Goal: Information Seeking & Learning: Check status

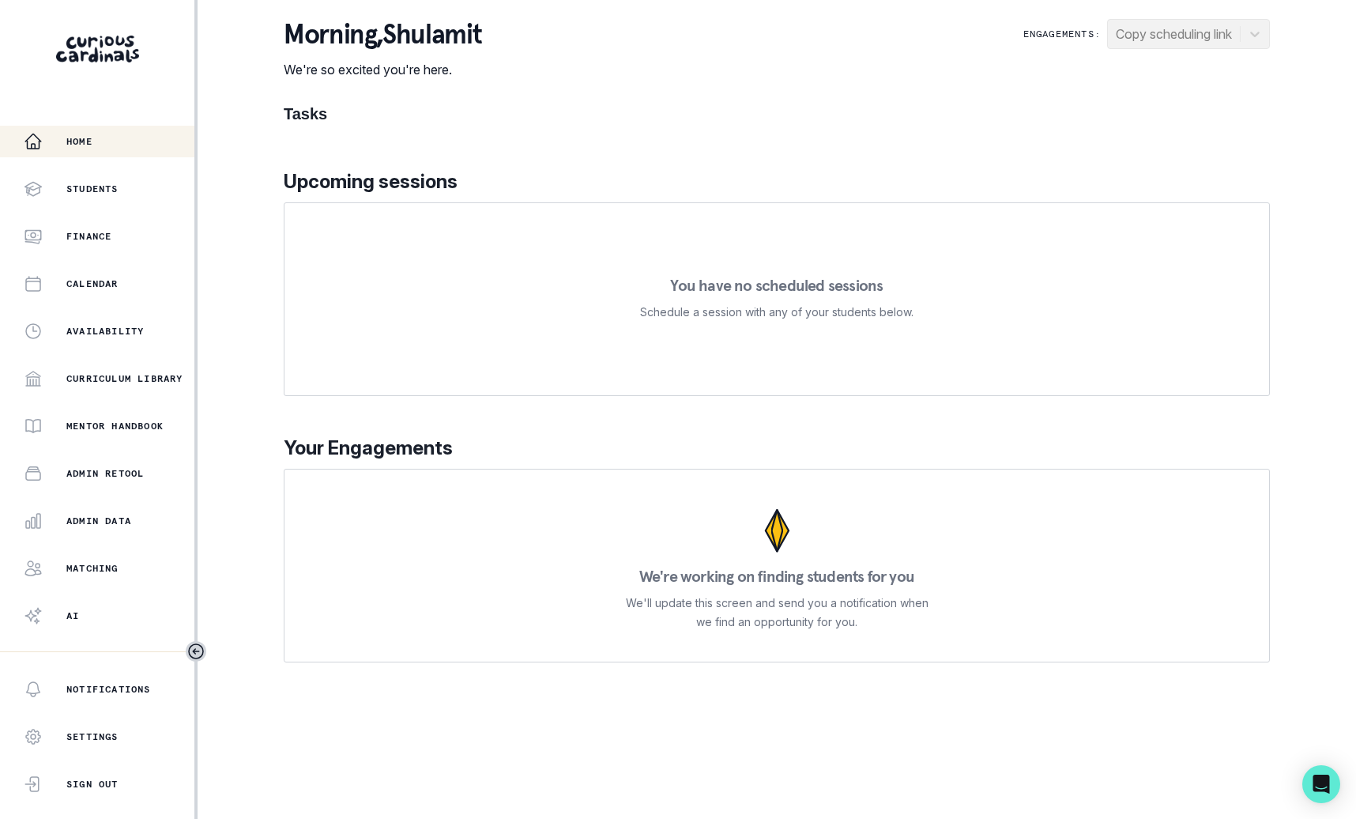
scroll to position [27, 0]
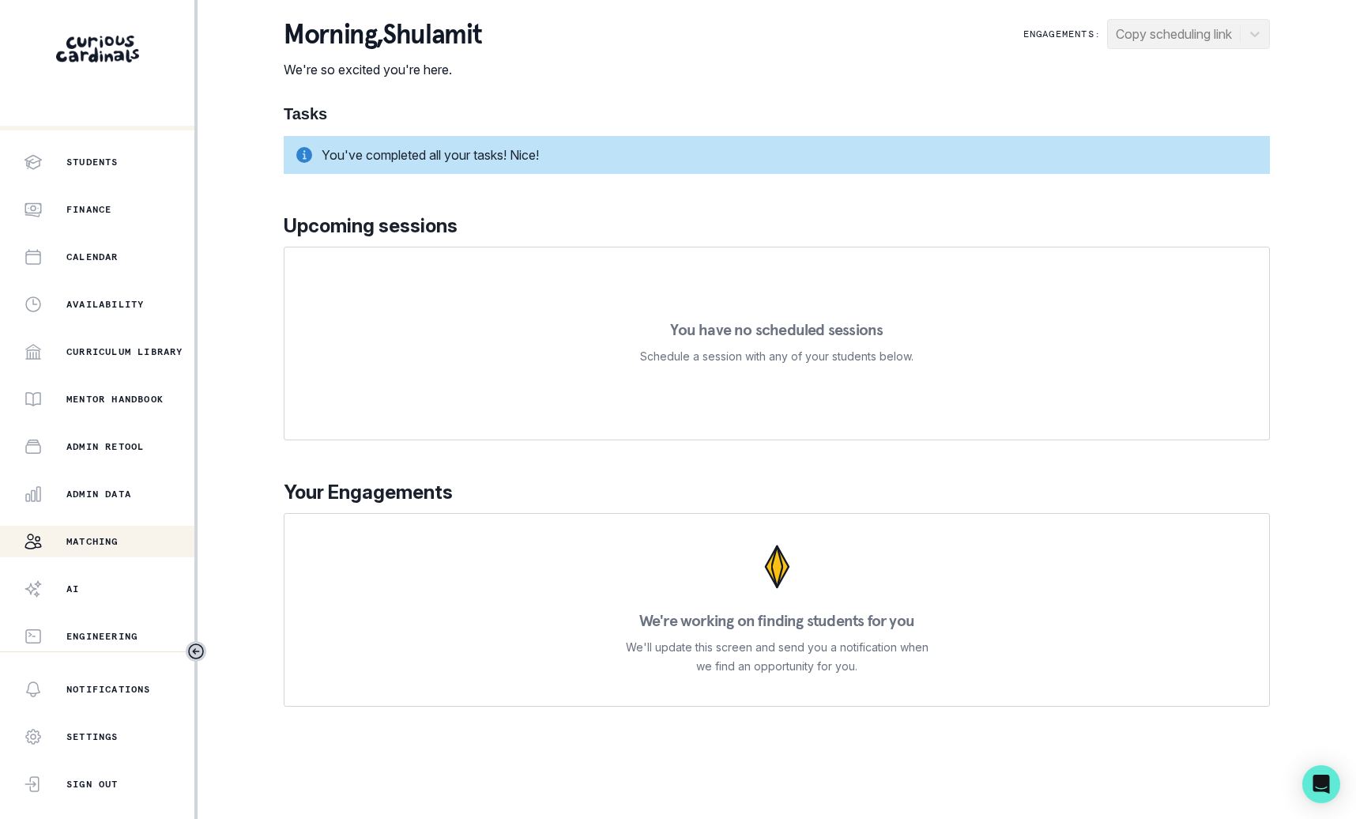
click at [102, 539] on p "Matching" at bounding box center [92, 541] width 52 height 13
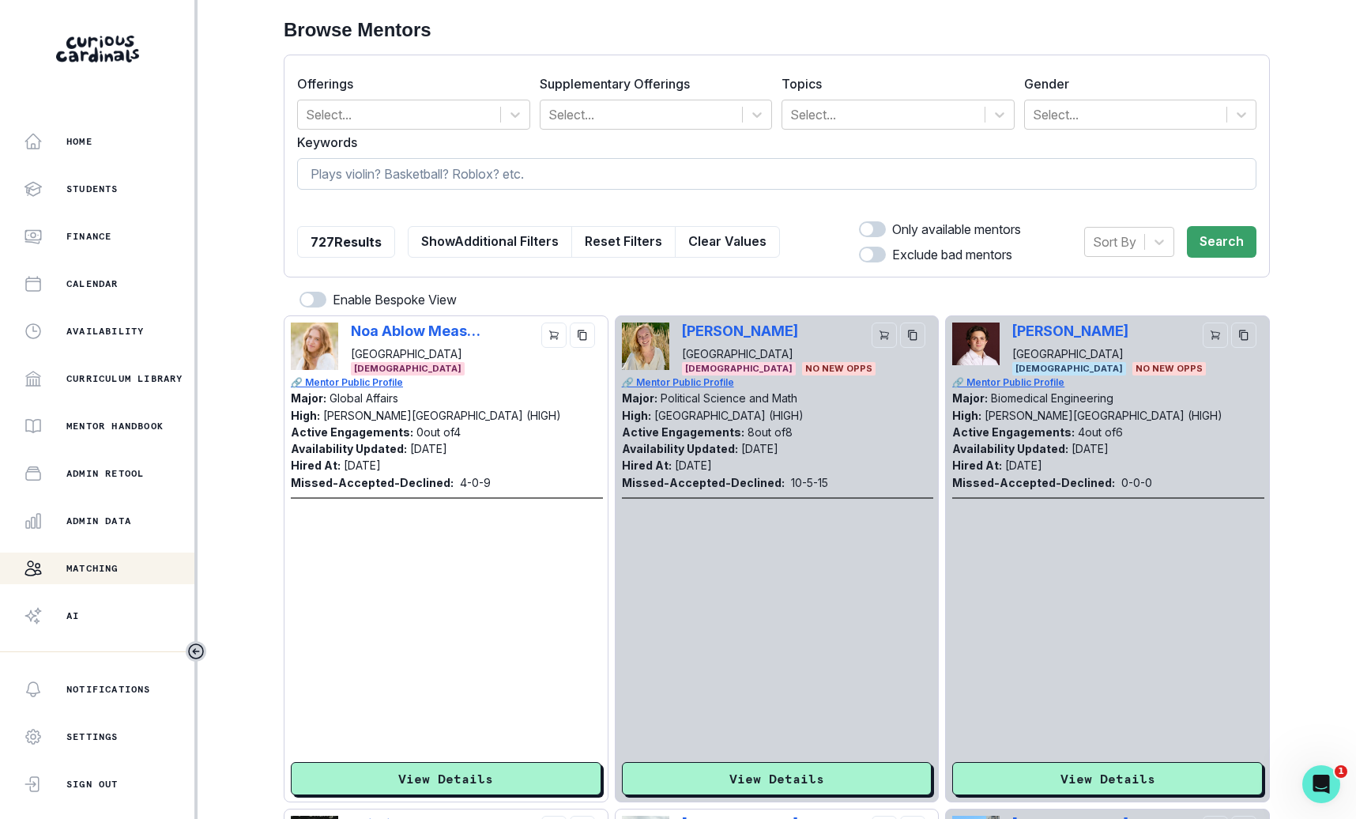
click at [602, 181] on input at bounding box center [776, 174] width 959 height 32
type input "[PERSON_NAME]"
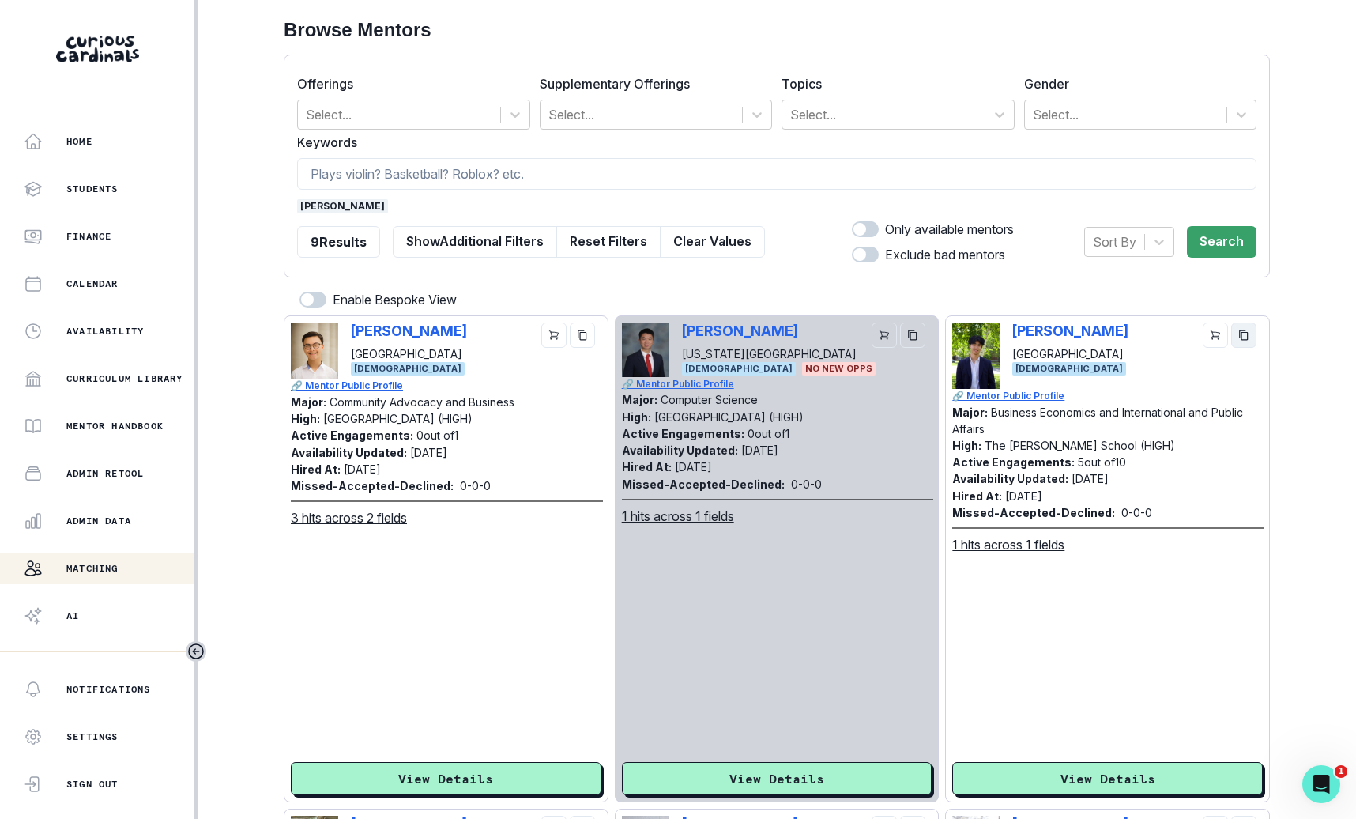
click at [1241, 330] on icon "copy" at bounding box center [1243, 334] width 11 height 11
click at [144, 555] on button "Matching" at bounding box center [99, 568] width 198 height 32
click at [129, 527] on div "Admin Data" at bounding box center [109, 520] width 171 height 19
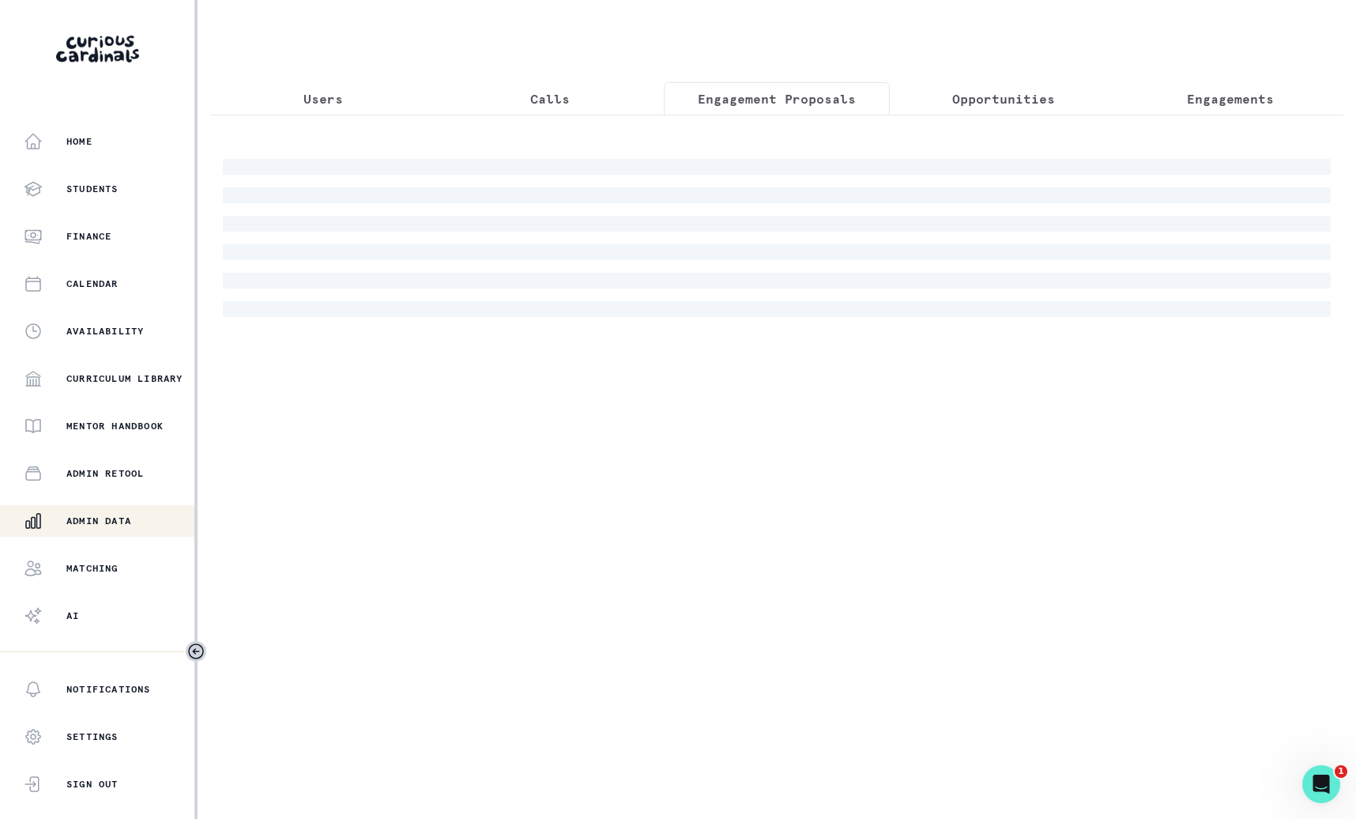
click at [801, 83] on button "Engagement Proposals" at bounding box center [777, 98] width 227 height 33
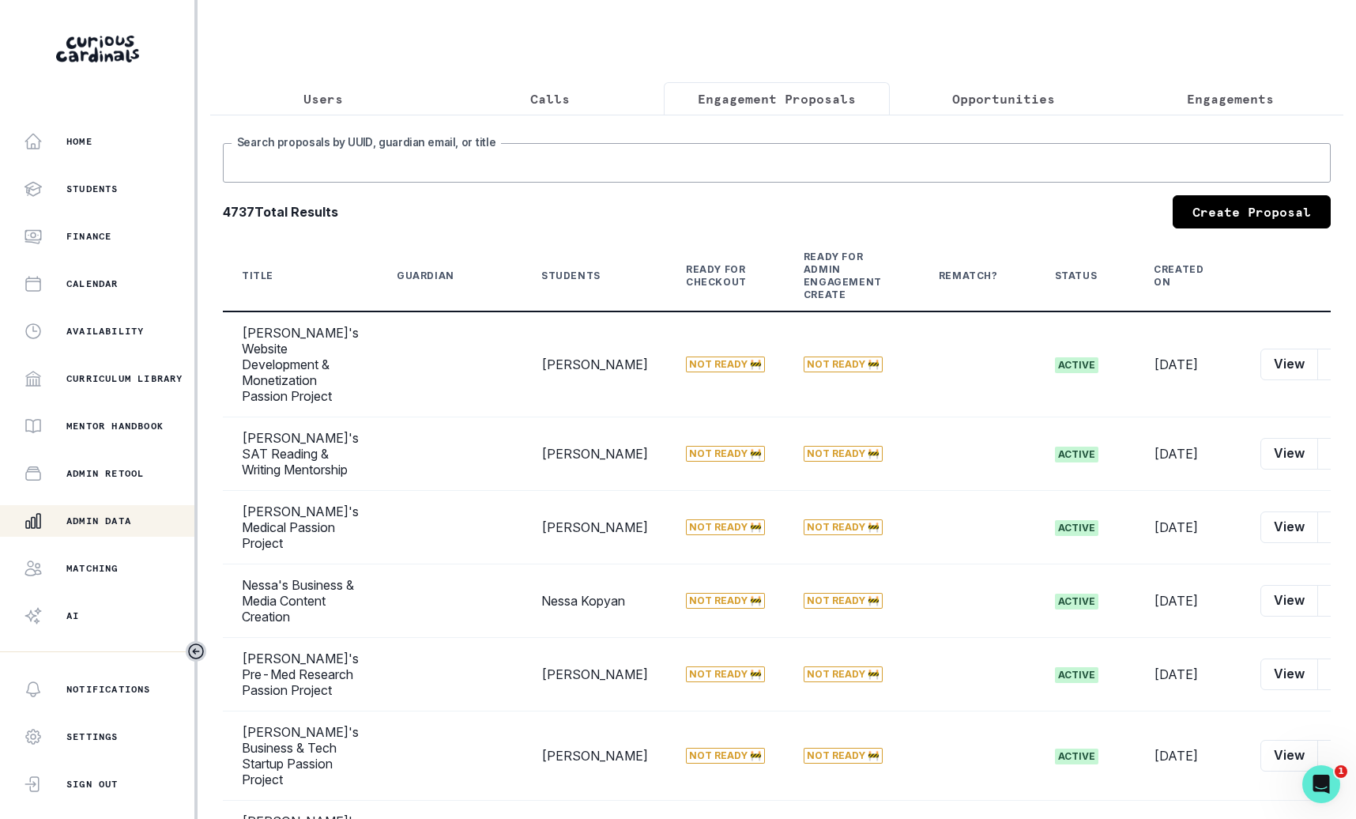
click at [772, 167] on input "Search proposals by UUID, guardian email, or title" at bounding box center [777, 163] width 1108 height 40
type input "jordan"
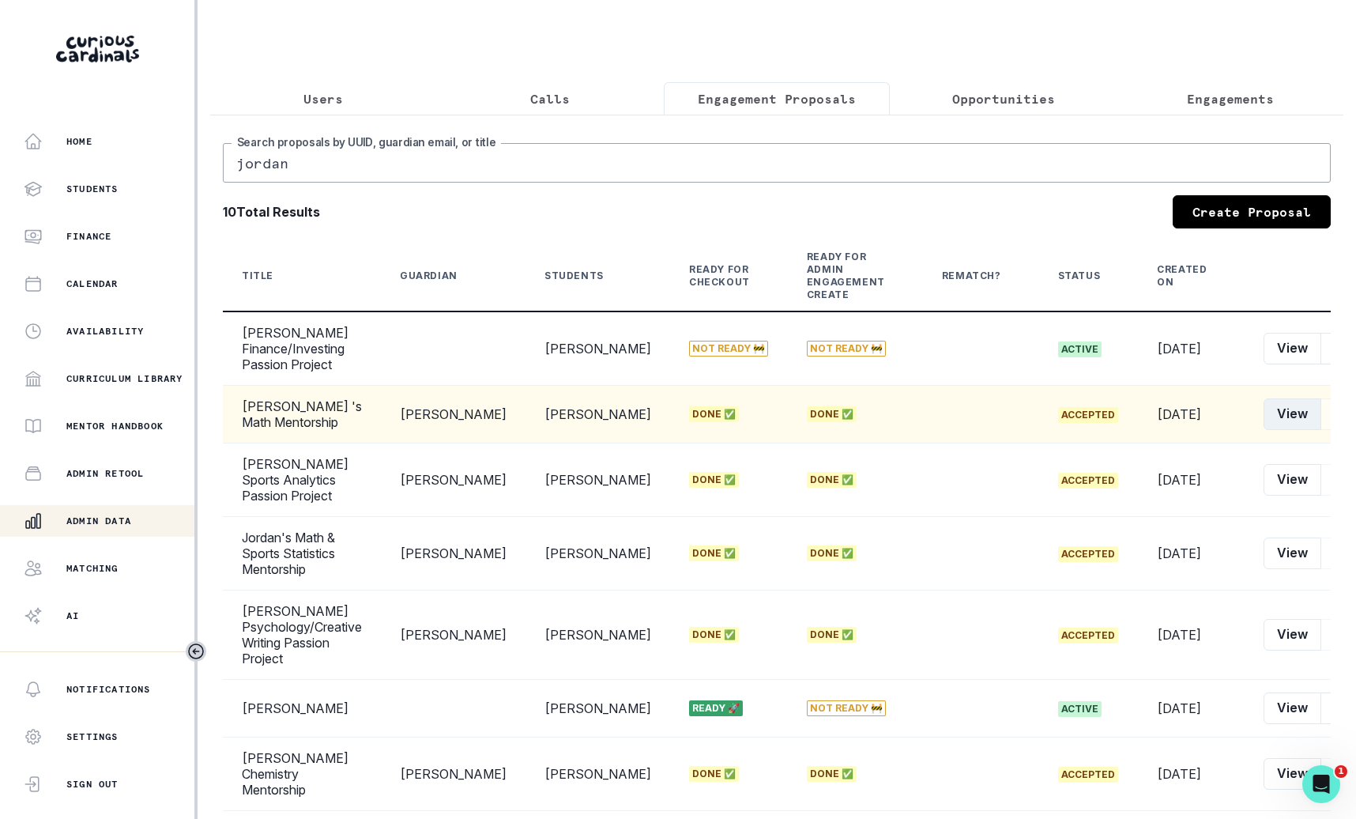
click at [1263, 415] on button "View" at bounding box center [1292, 414] width 58 height 32
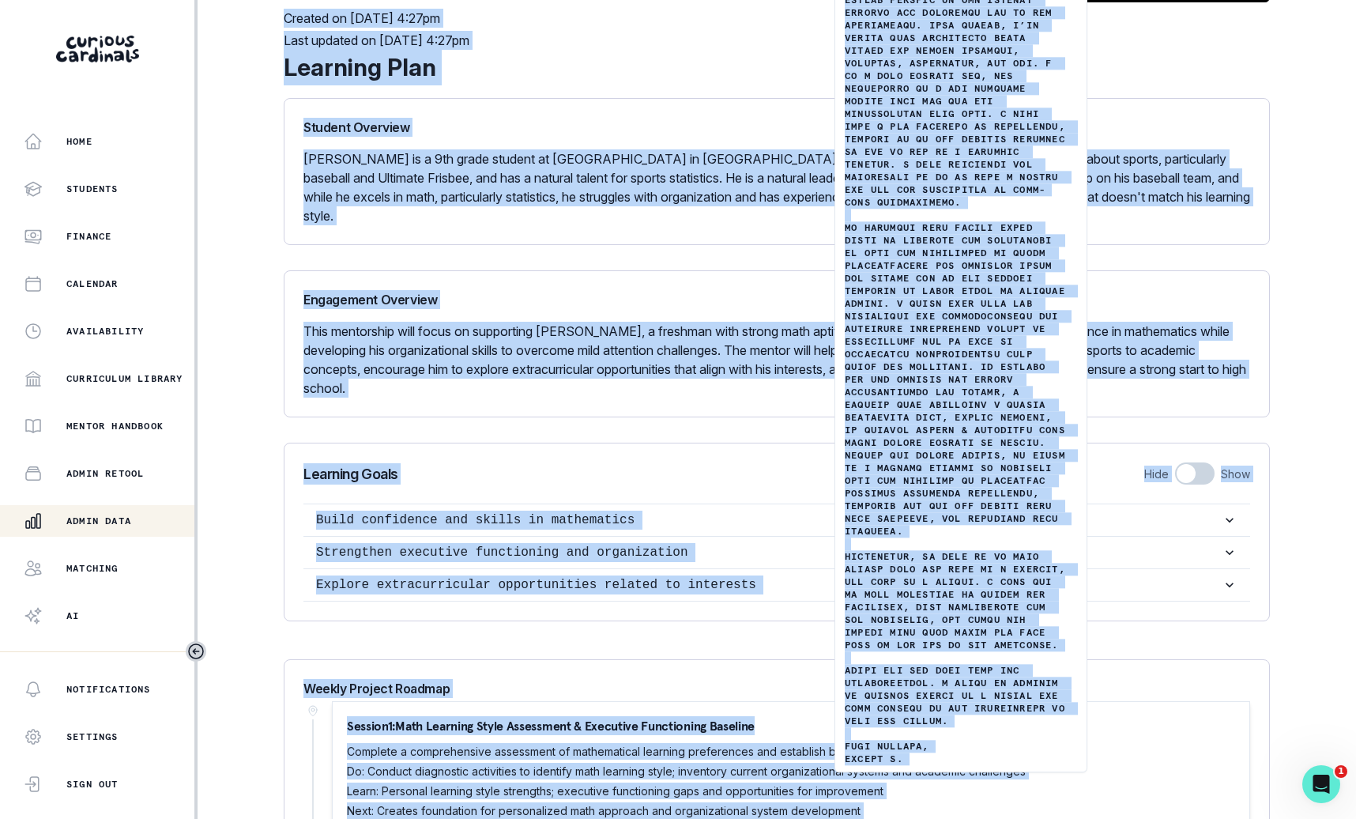
scroll to position [454, 0]
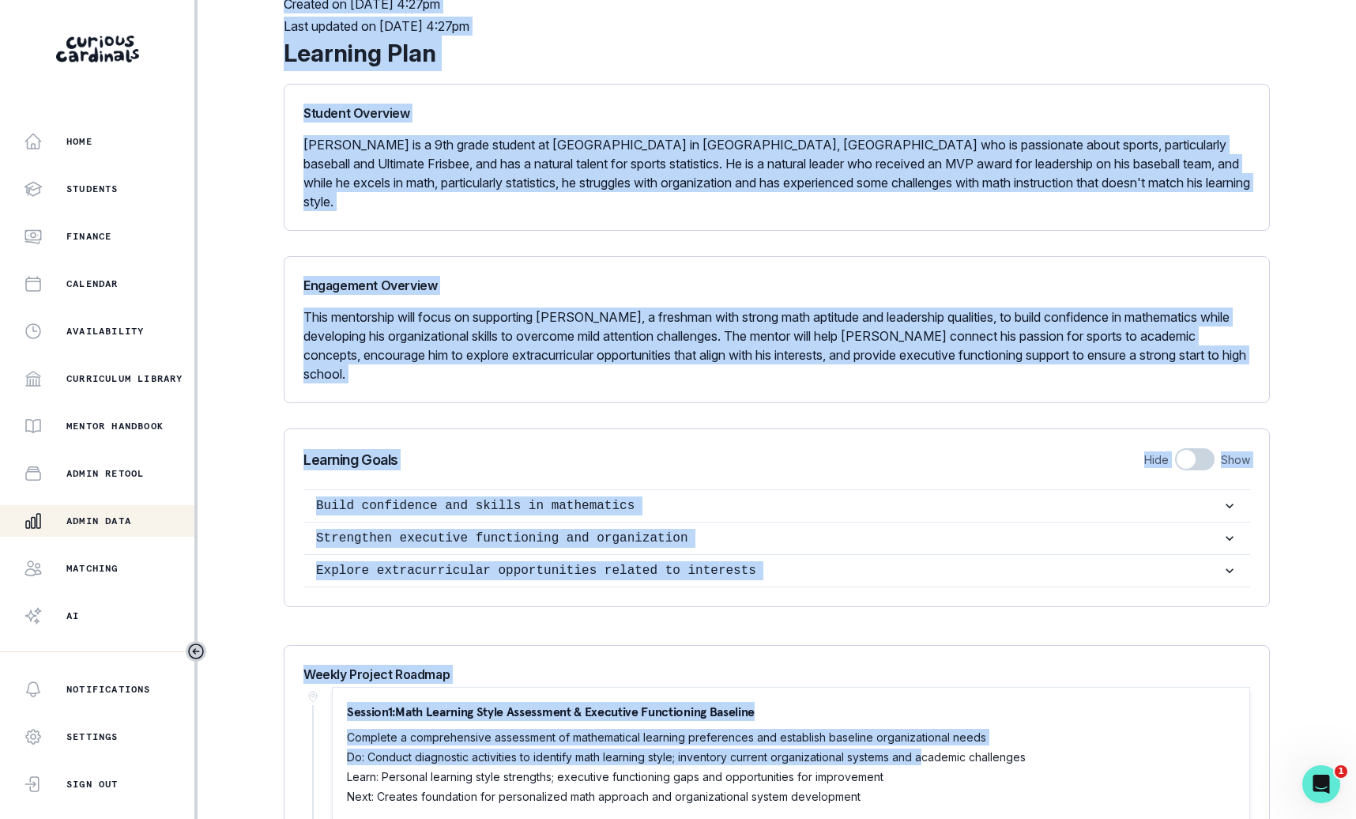
drag, startPoint x: 845, startPoint y: 13, endPoint x: 928, endPoint y: 728, distance: 719.8
click at [928, 728] on div "Back to Orders Order Manager Order: [PERSON_NAME] 's Math Mentorship Academic M…" at bounding box center [777, 505] width 986 height 1919
click at [1110, 312] on p "This mentorship will focus on supporting [PERSON_NAME], a freshman with strong …" at bounding box center [776, 345] width 947 height 76
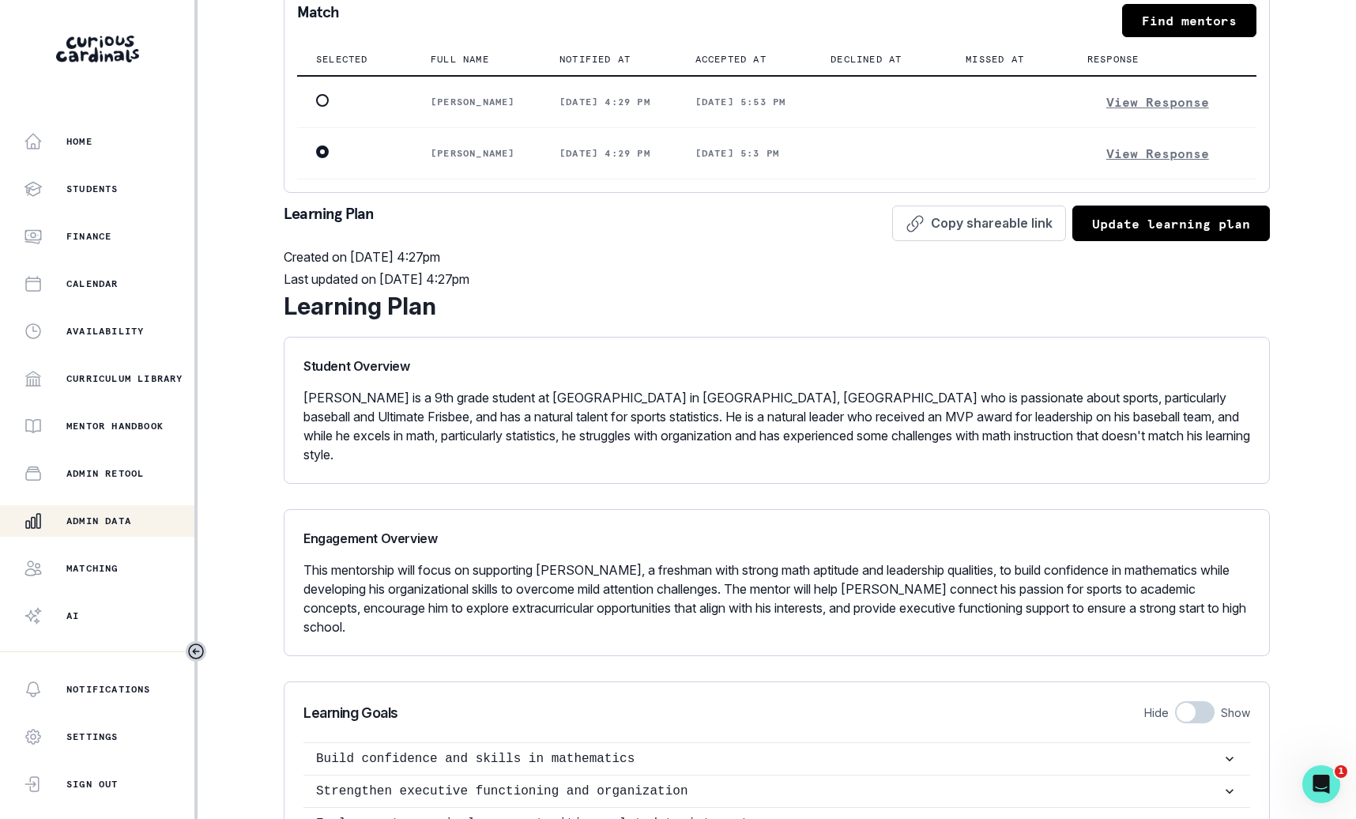
scroll to position [87, 0]
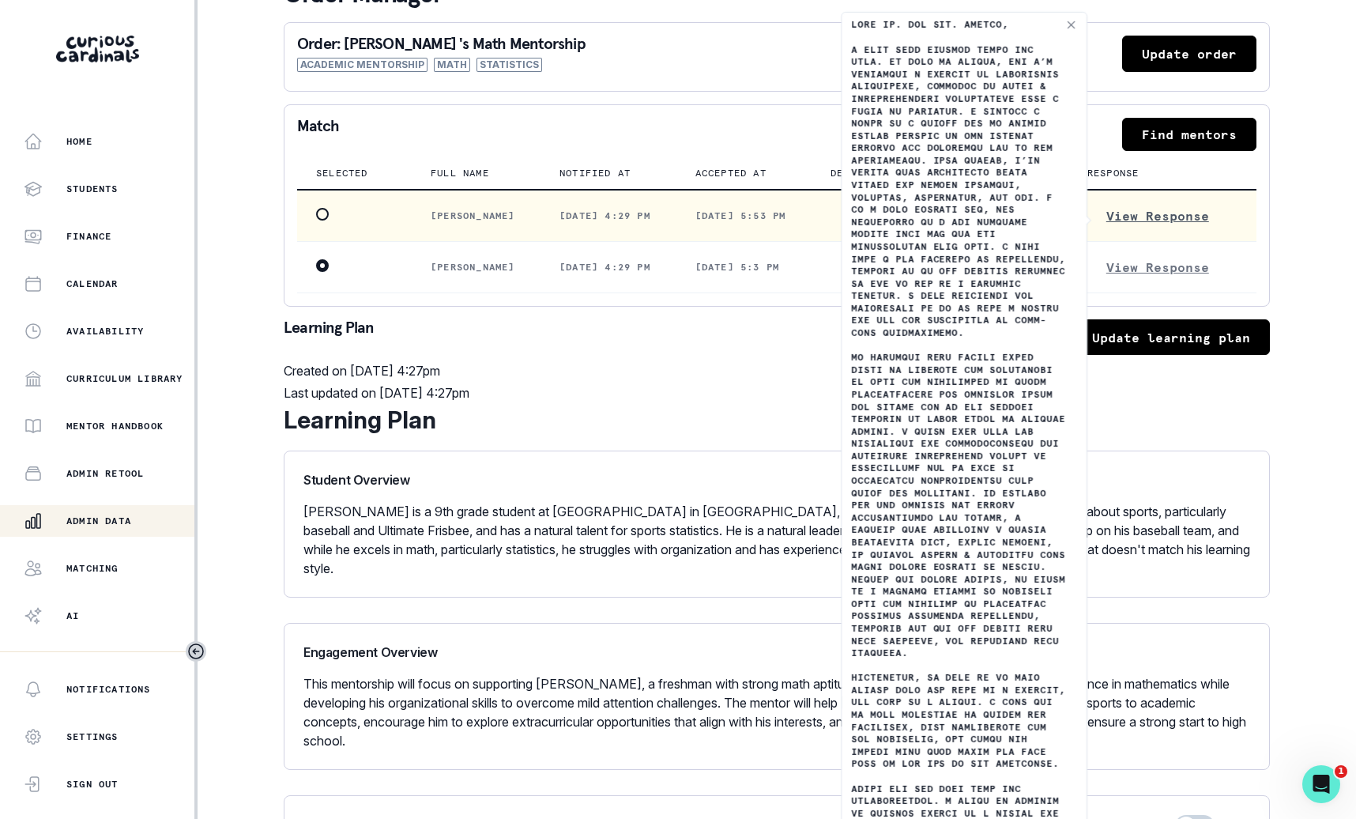
click at [1182, 211] on button "View Response" at bounding box center [1157, 215] width 141 height 25
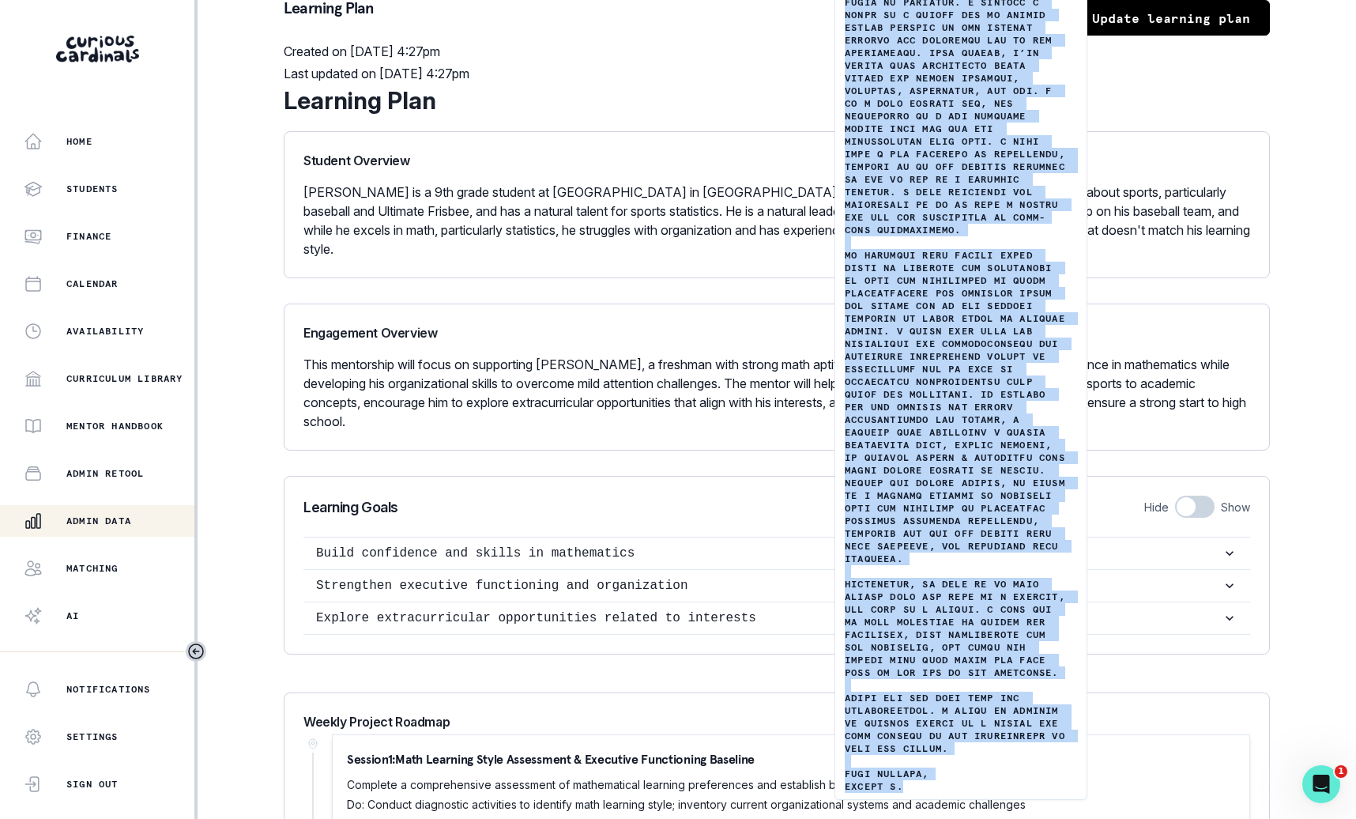
scroll to position [4, 0]
copy p "Lore Ip. dol Sit. Ametco, A elit sedd eiusmod tempo inc utla. Et dolo ma Aliqua…"
drag, startPoint x: 845, startPoint y: 13, endPoint x: 908, endPoint y: 803, distance: 792.6
click at [908, 792] on p at bounding box center [961, 349] width 232 height 885
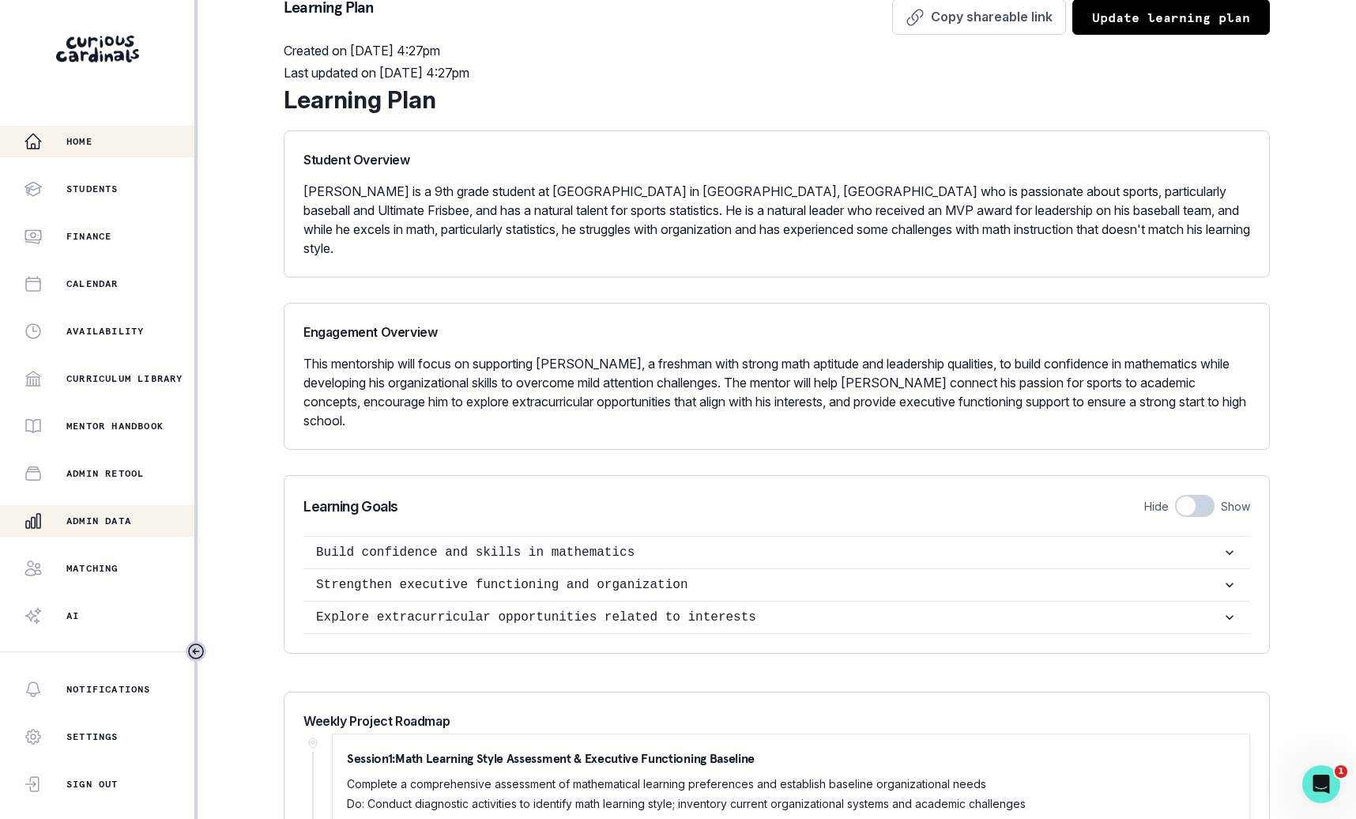
click at [126, 132] on div "Home" at bounding box center [109, 141] width 171 height 19
